Goal: Use online tool/utility: Utilize a website feature to perform a specific function

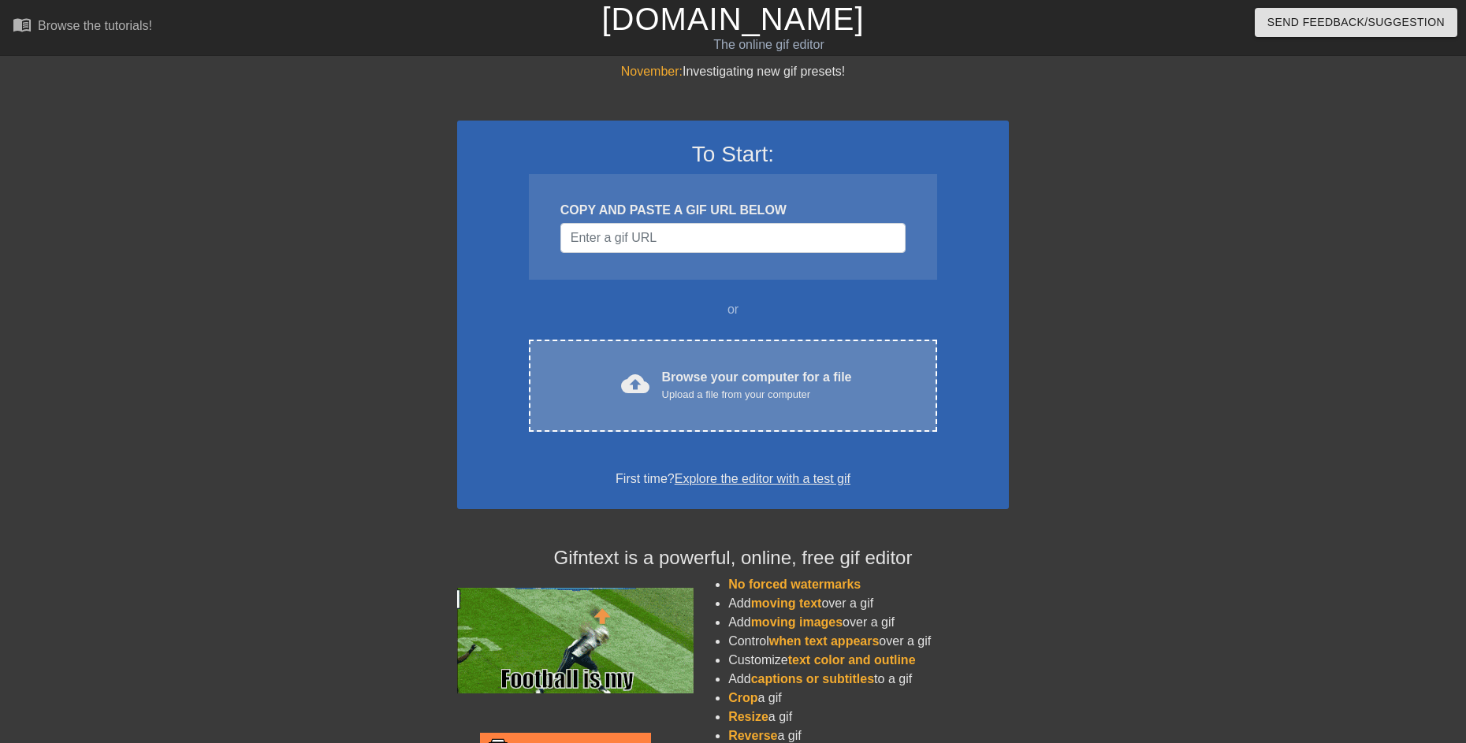
click at [667, 359] on div "cloud_upload Browse your computer for a file Upload a file from your computer C…" at bounding box center [733, 386] width 408 height 92
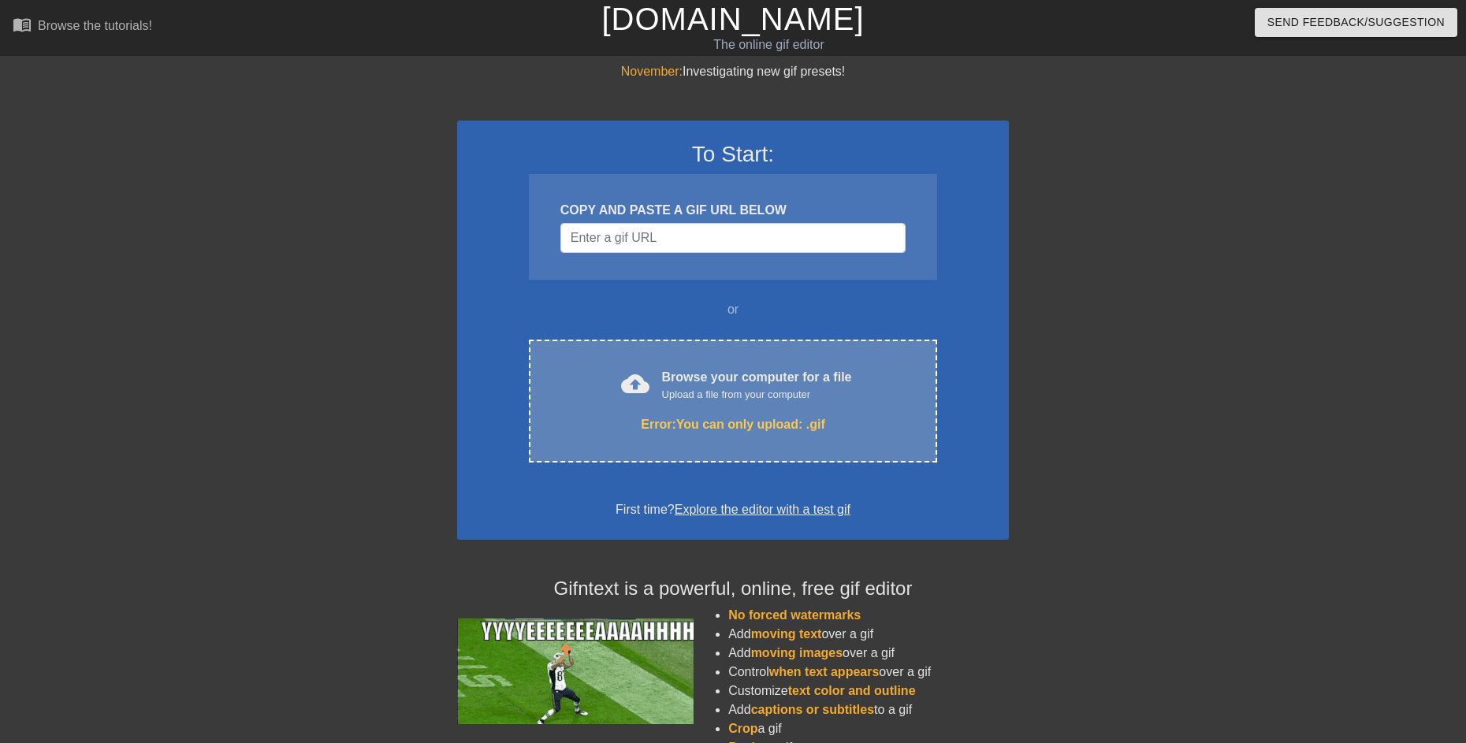
click at [797, 428] on div "Error: You can only upload: .gif" at bounding box center [733, 424] width 342 height 19
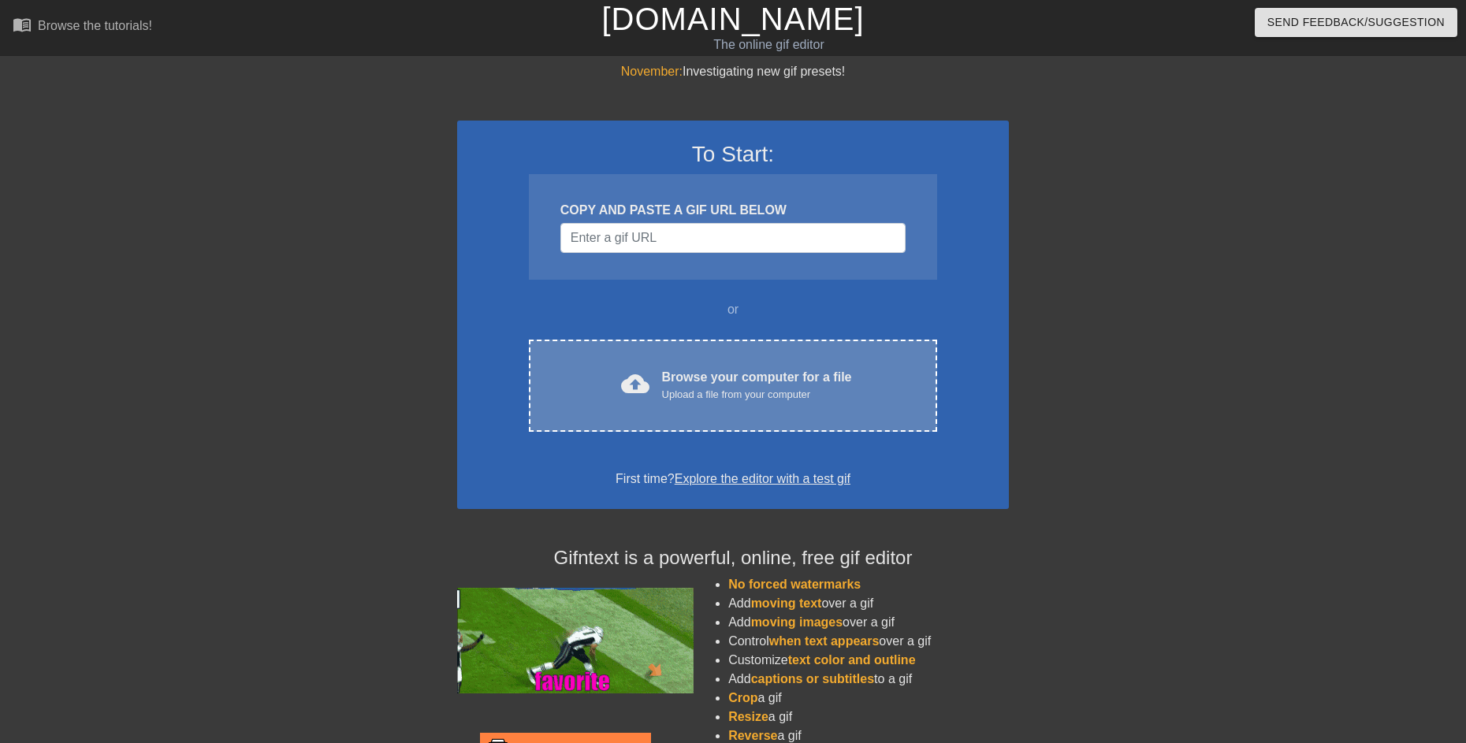
click at [664, 366] on div "cloud_upload Browse your computer for a file Upload a file from your computer C…" at bounding box center [733, 386] width 408 height 92
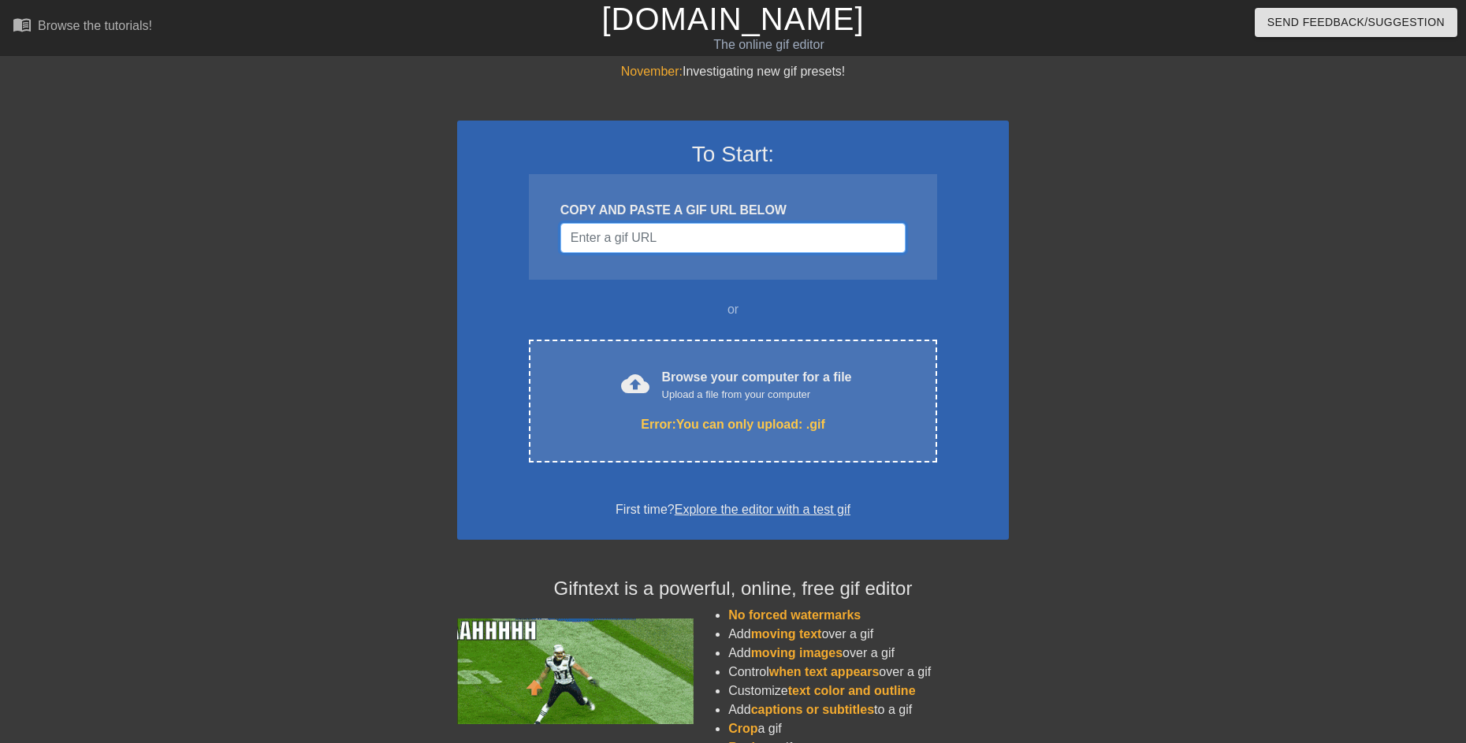
click at [694, 237] on input "Username" at bounding box center [732, 238] width 345 height 30
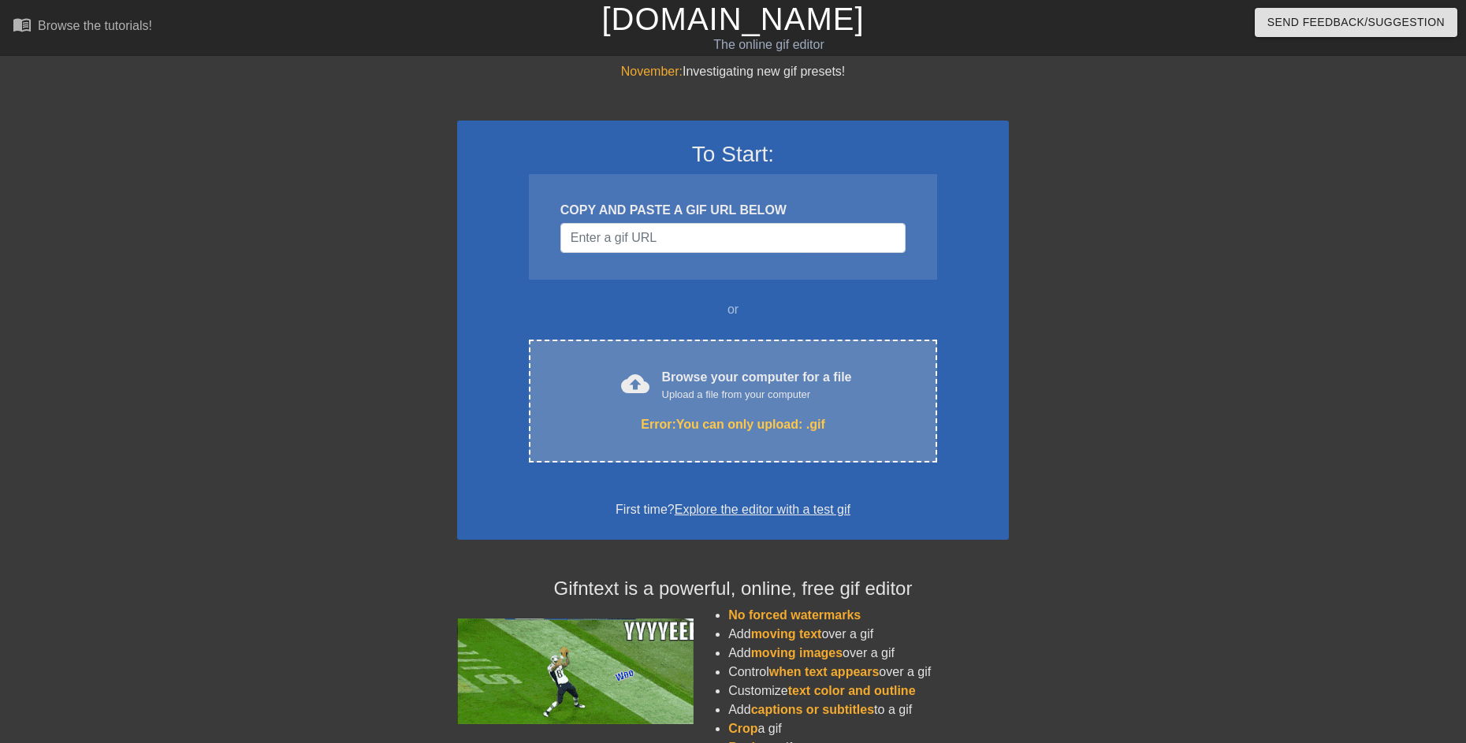
click at [728, 419] on div "Error: You can only upload: .gif" at bounding box center [733, 424] width 342 height 19
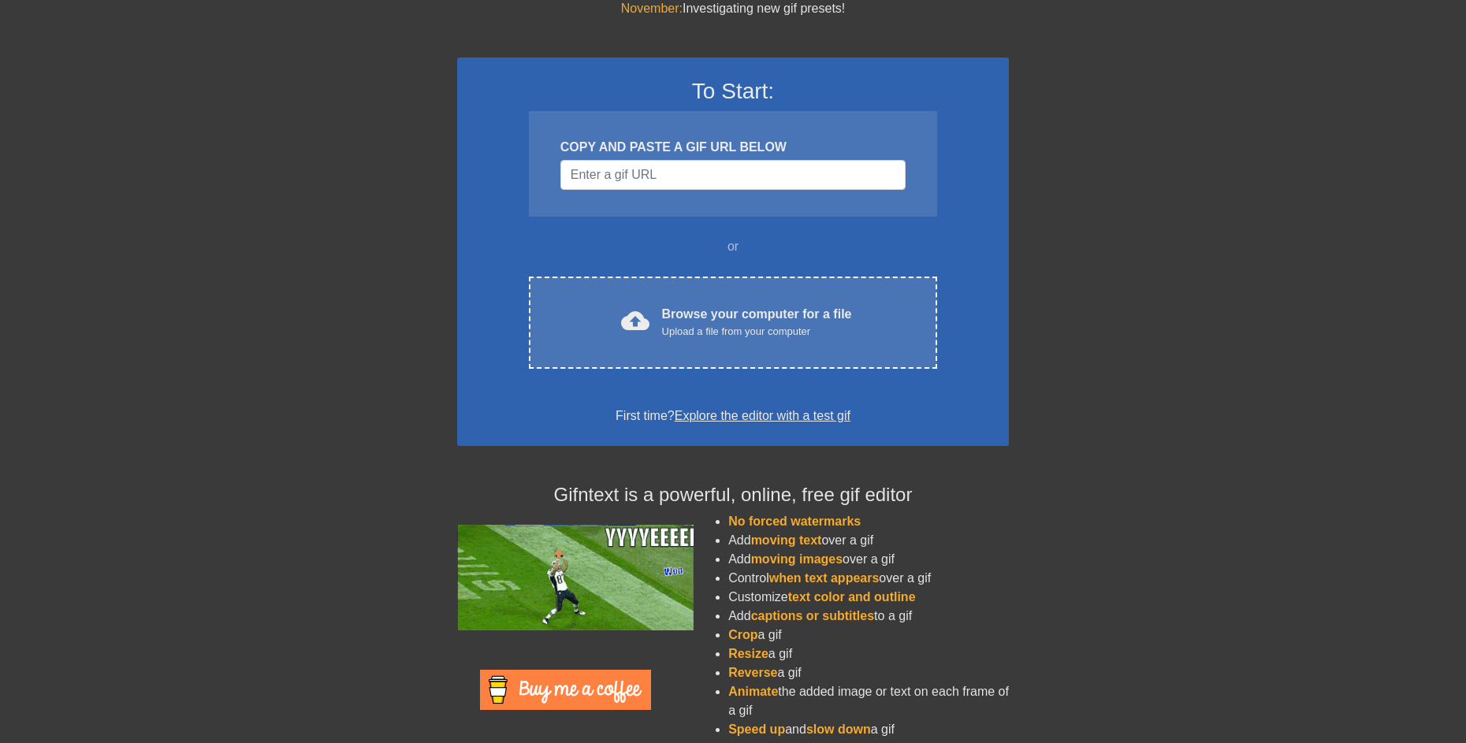
scroll to position [98, 0]
